Goal: Find specific page/section: Find specific page/section

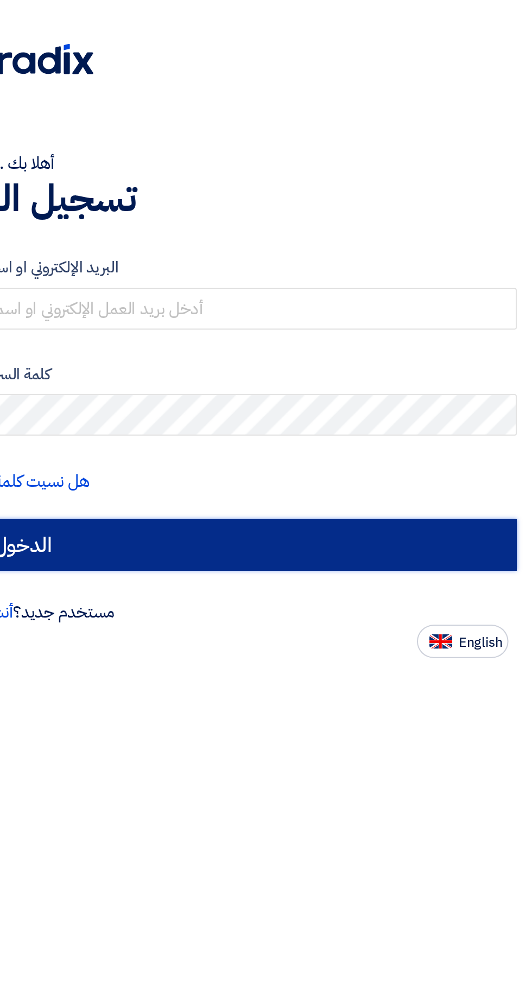
click at [398, 311] on input "الدخول" at bounding box center [266, 300] width 516 height 27
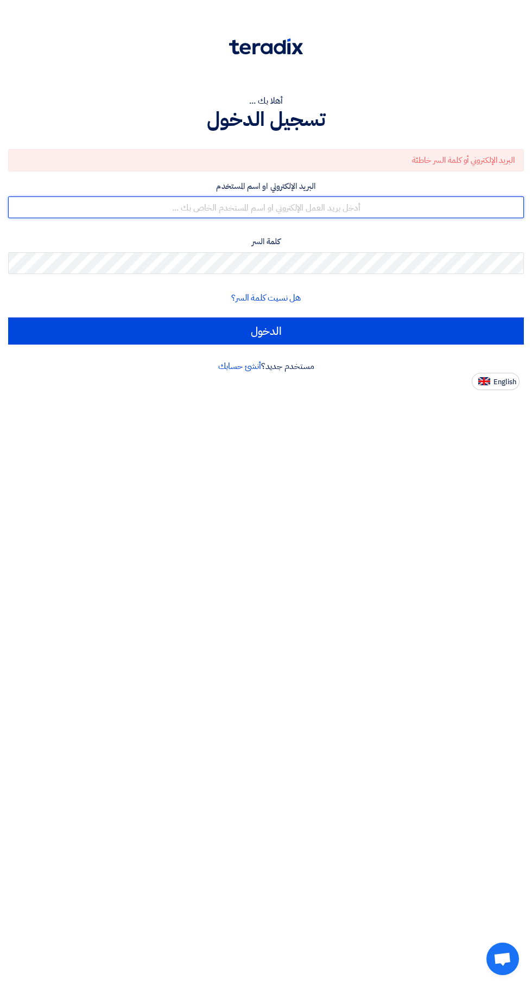
click at [193, 202] on input "text" at bounding box center [266, 208] width 516 height 22
type input "[EMAIL_ADDRESS][DOMAIN_NAME]"
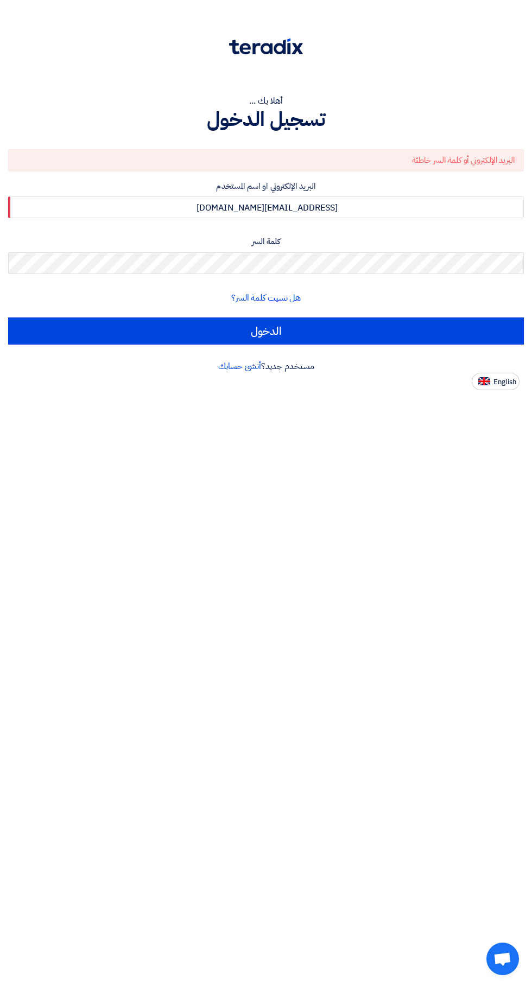
click at [8, 318] on input "الدخول" at bounding box center [266, 331] width 516 height 27
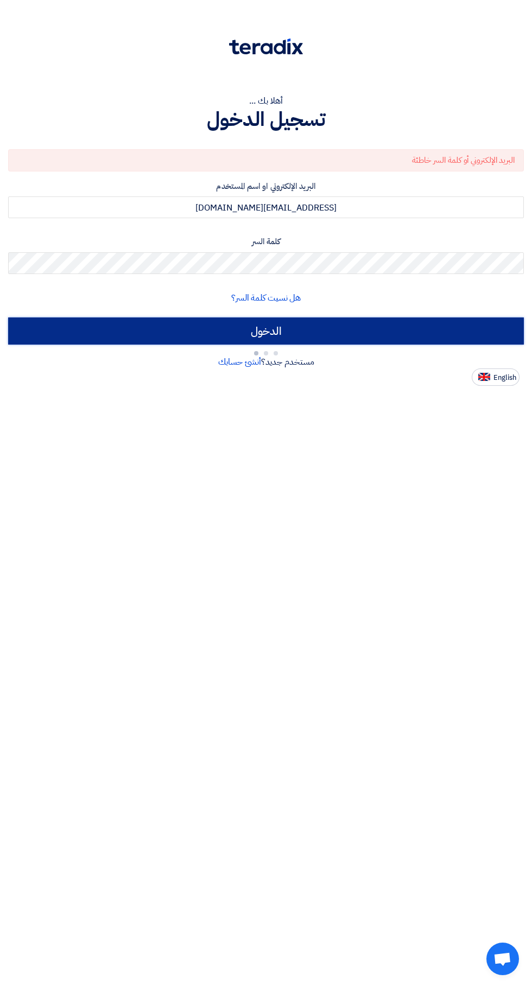
click at [397, 338] on input "الدخول" at bounding box center [266, 331] width 516 height 27
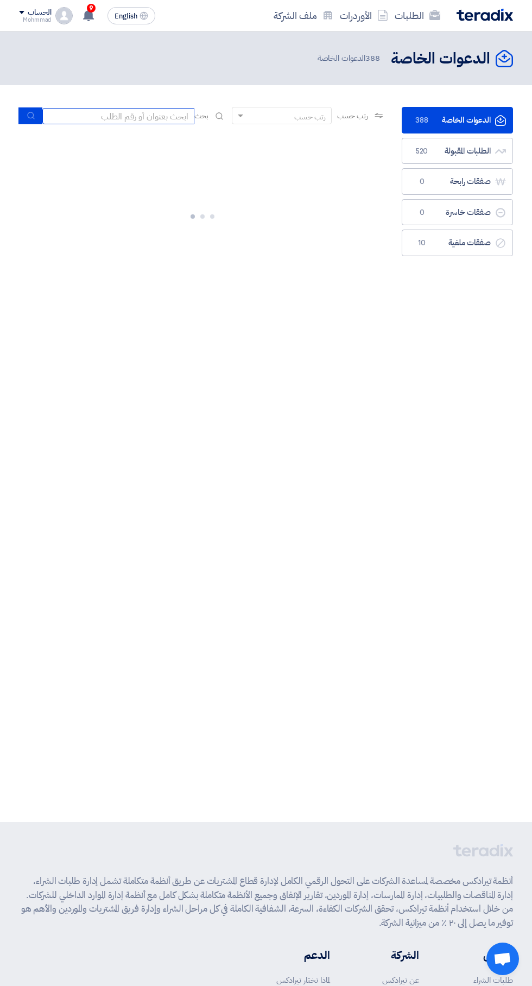
click at [149, 114] on input at bounding box center [118, 116] width 152 height 16
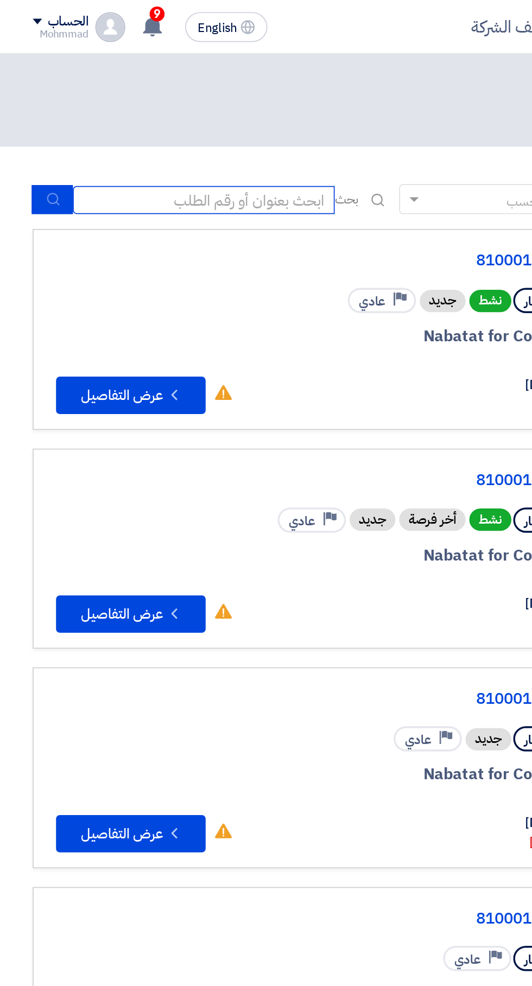
scroll to position [0, -2]
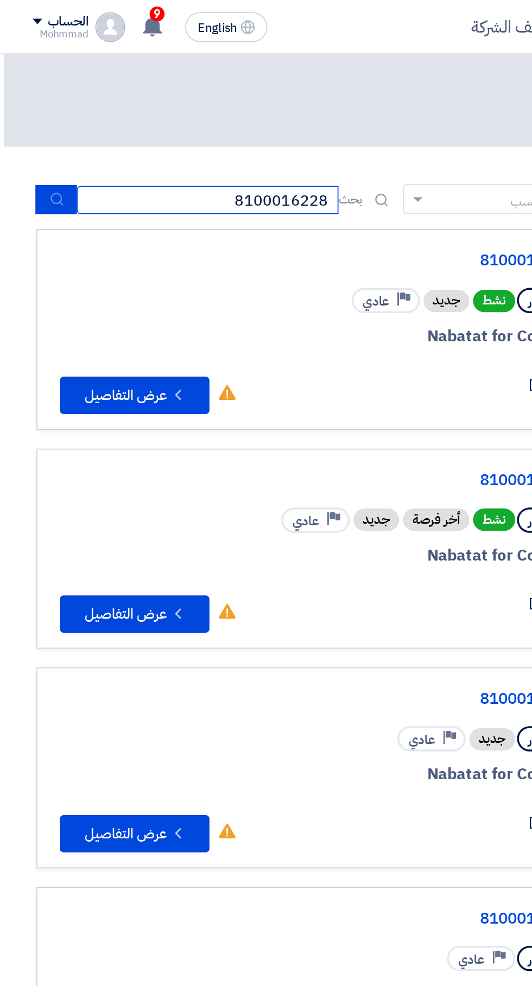
type input "8100016228"
click at [34, 116] on icon "submit" at bounding box center [33, 115] width 9 height 9
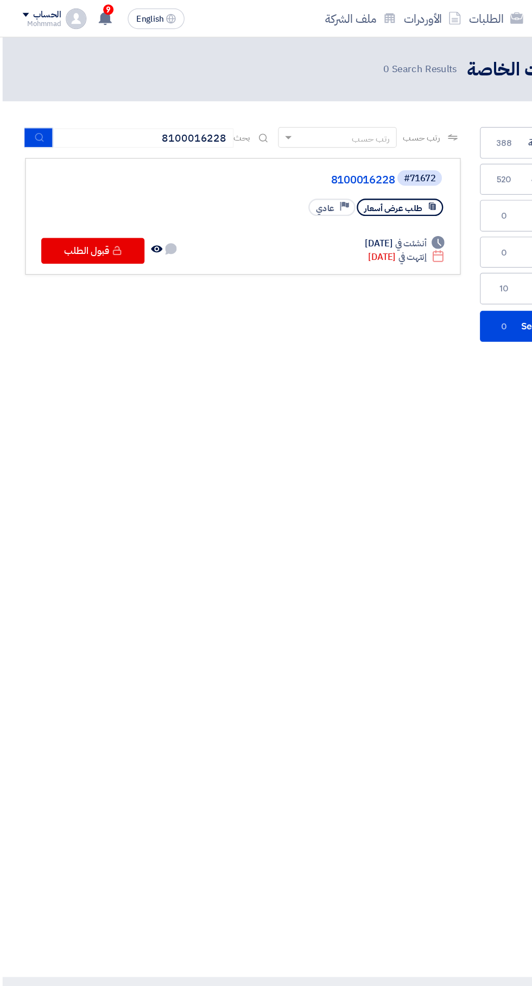
click at [312, 151] on link "8100016228" at bounding box center [223, 152] width 217 height 10
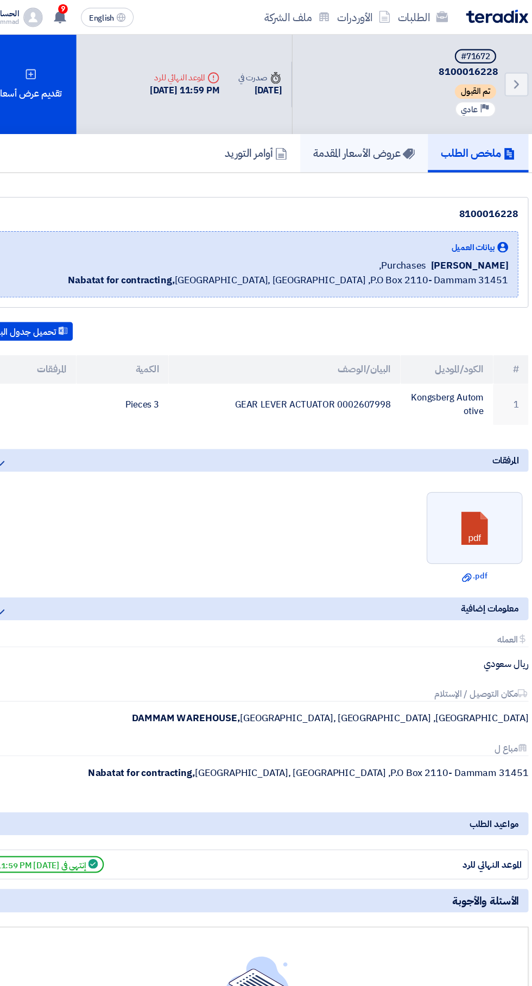
click at [375, 143] on h5 "عروض الأسعار المقدمة" at bounding box center [364, 138] width 92 height 12
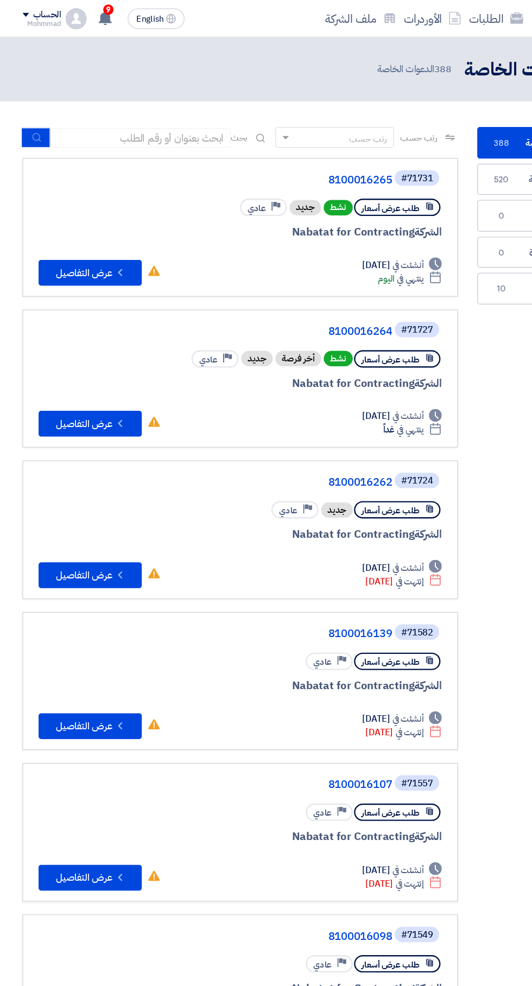
scroll to position [0, -2]
